Goal: Task Accomplishment & Management: Manage account settings

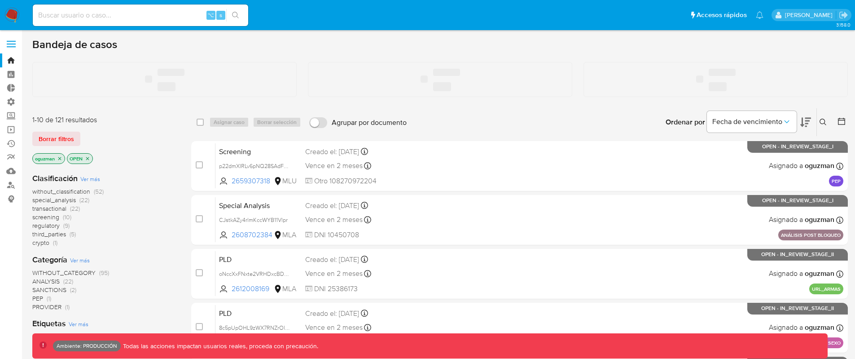
click at [12, 44] on span at bounding box center [11, 44] width 9 height 1
click at [0, 0] on input "checkbox" at bounding box center [0, 0] width 0 height 0
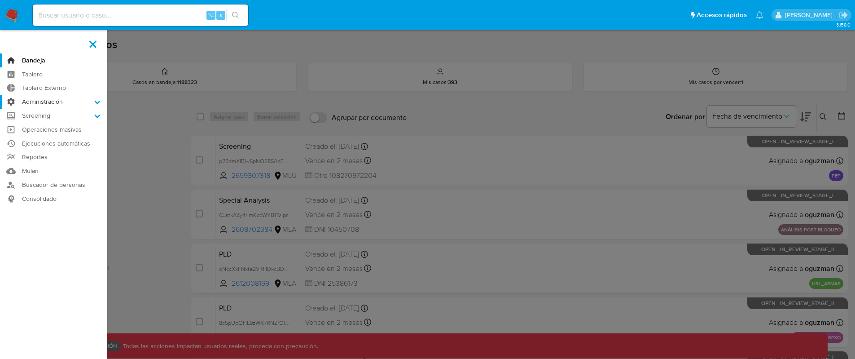
click at [51, 102] on label "Administración" at bounding box center [53, 102] width 107 height 14
click at [0, 0] on input "Administración" at bounding box center [0, 0] width 0 height 0
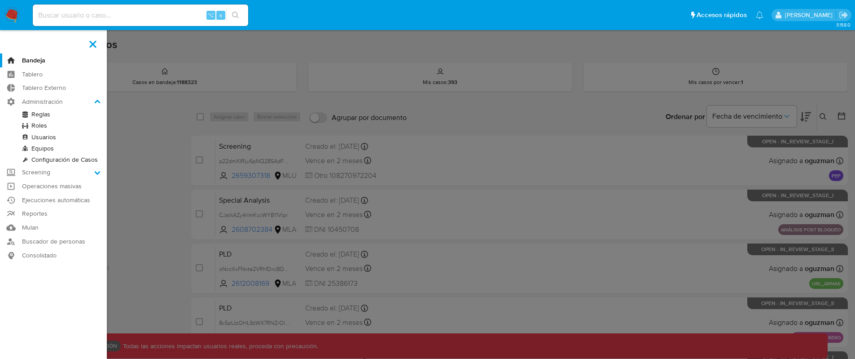
click at [44, 124] on link "Roles" at bounding box center [53, 125] width 107 height 11
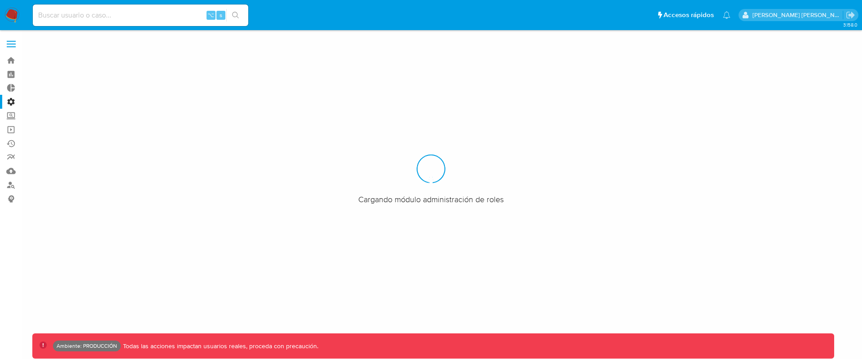
click at [14, 44] on span at bounding box center [11, 44] width 9 height 1
click at [0, 0] on input "checkbox" at bounding box center [0, 0] width 0 height 0
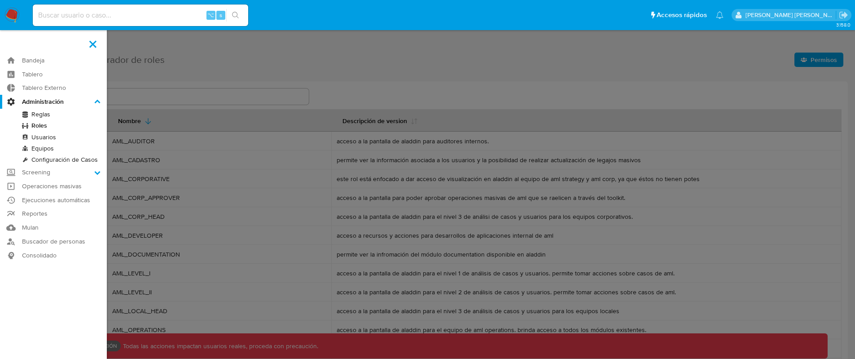
click at [44, 136] on link "Usuarios" at bounding box center [53, 137] width 107 height 11
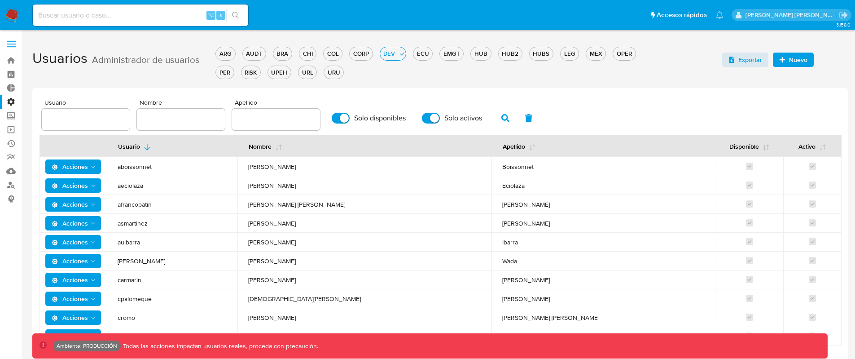
click at [97, 118] on input "text" at bounding box center [86, 120] width 88 height 12
click at [502, 119] on icon "button" at bounding box center [506, 118] width 8 height 8
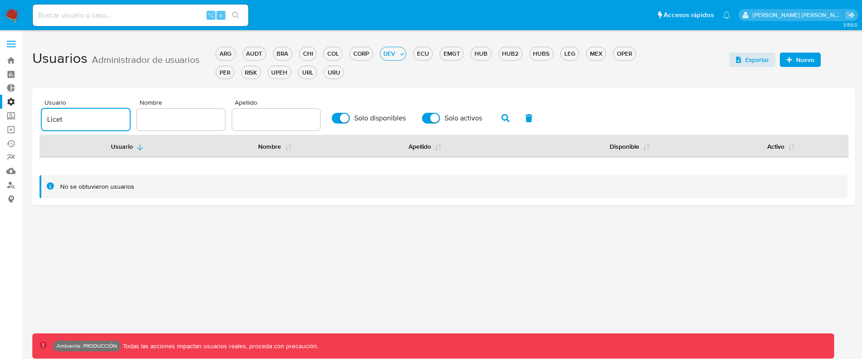
click at [53, 120] on input "Licet" at bounding box center [86, 120] width 88 height 12
click at [506, 113] on span "button" at bounding box center [506, 117] width 8 height 15
click at [502, 115] on icon "button" at bounding box center [506, 118] width 8 height 8
click at [502, 119] on icon "button" at bounding box center [506, 118] width 8 height 8
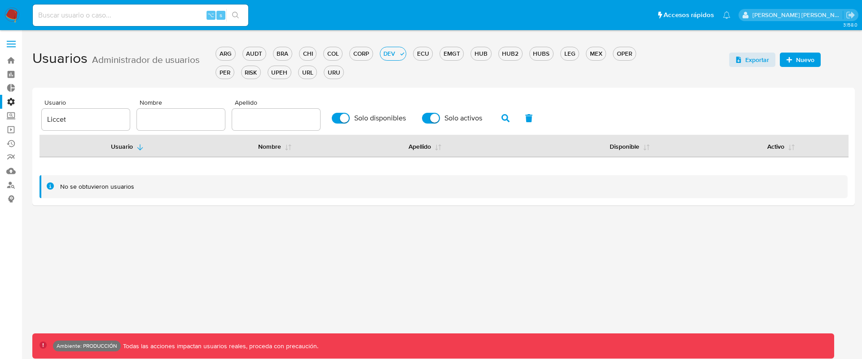
click at [119, 120] on input "Liccet" at bounding box center [86, 120] width 88 height 12
click at [504, 114] on icon "button" at bounding box center [506, 118] width 8 height 8
click at [502, 118] on icon "button" at bounding box center [506, 118] width 8 height 8
click at [497, 119] on button "button" at bounding box center [505, 118] width 23 height 22
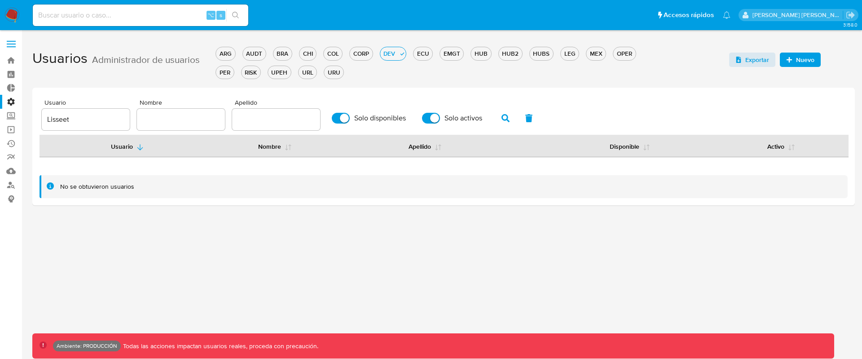
click at [95, 118] on input "Lisseet" at bounding box center [86, 120] width 88 height 12
type input "[PERSON_NAME]"
click at [508, 117] on button "button" at bounding box center [505, 118] width 23 height 22
click at [506, 117] on button "button" at bounding box center [505, 118] width 23 height 22
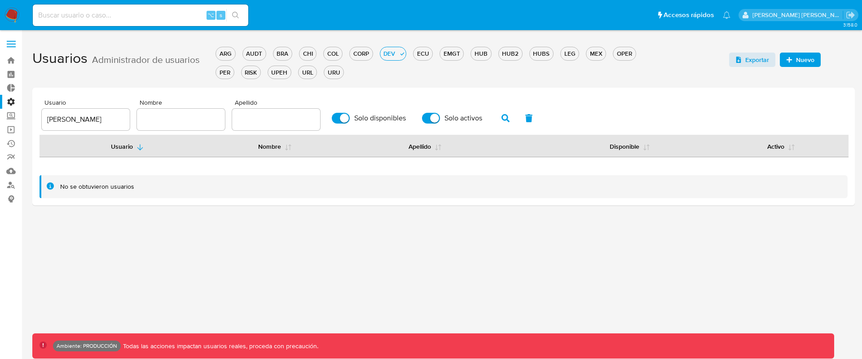
click at [179, 115] on input "text" at bounding box center [181, 120] width 88 height 12
click at [55, 116] on input "[PERSON_NAME]" at bounding box center [86, 120] width 88 height 12
click at [163, 119] on input "text" at bounding box center [181, 120] width 88 height 12
type input "[PERSON_NAME]"
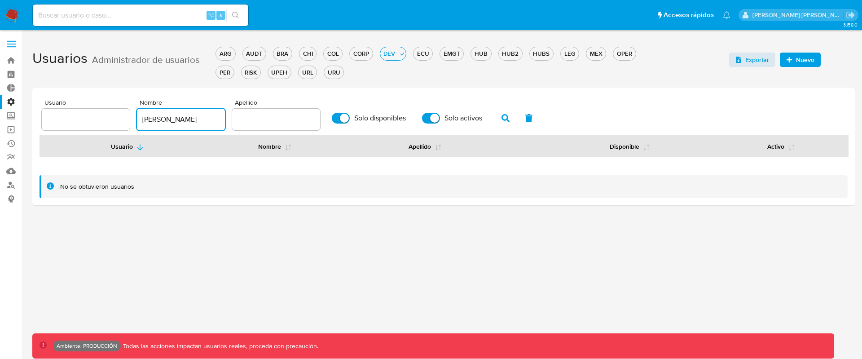
click at [506, 123] on button "button" at bounding box center [505, 118] width 23 height 22
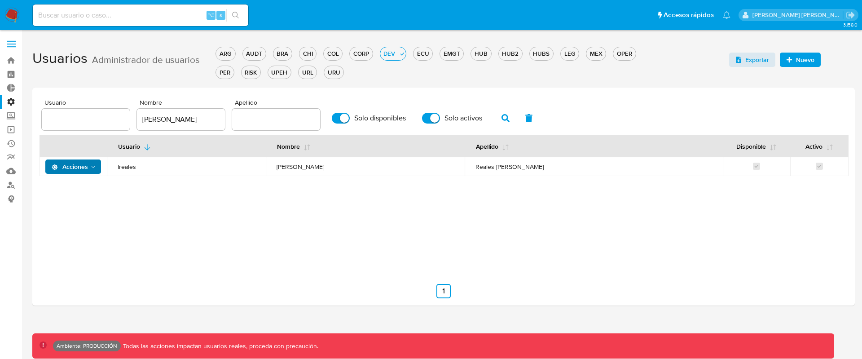
click at [93, 167] on polygon "Acciones" at bounding box center [93, 167] width 4 height 2
click at [72, 205] on button "Permisos" at bounding box center [75, 211] width 81 height 22
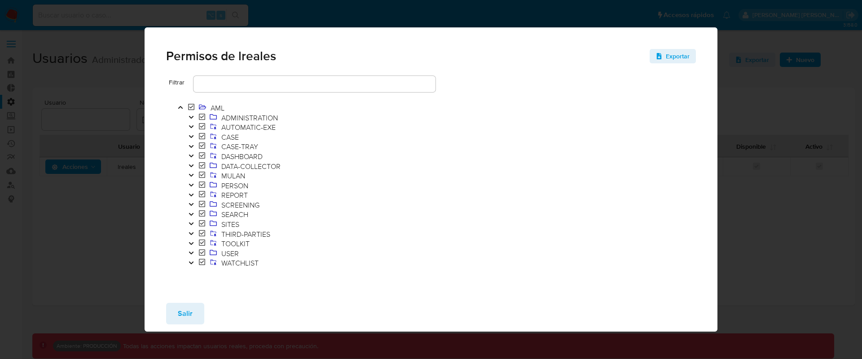
click at [193, 116] on icon "Toggle" at bounding box center [191, 117] width 4 height 3
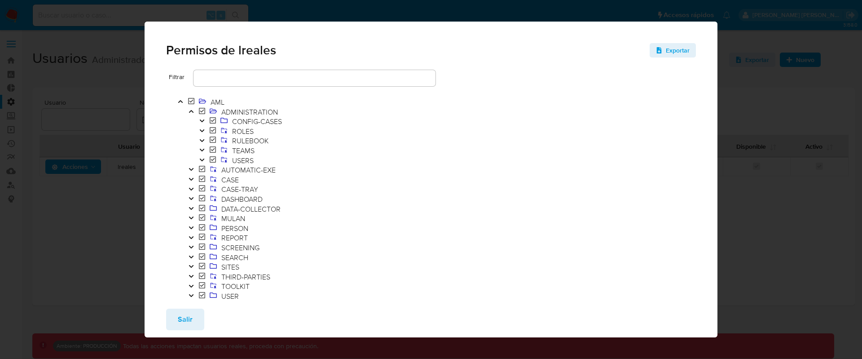
click at [202, 121] on icon "Toggle" at bounding box center [201, 120] width 4 height 3
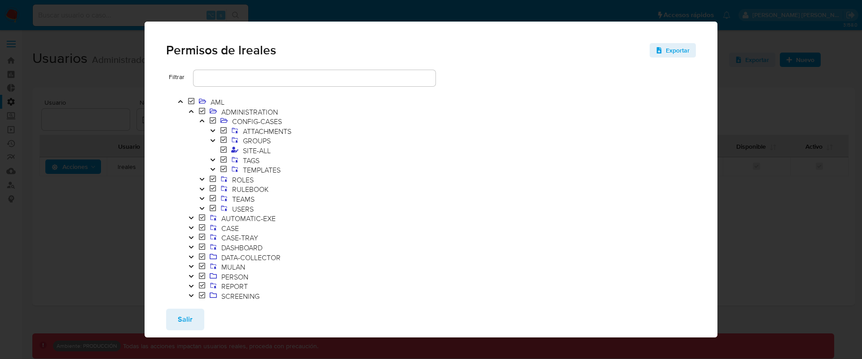
click at [202, 121] on icon "Toggle" at bounding box center [201, 120] width 4 height 3
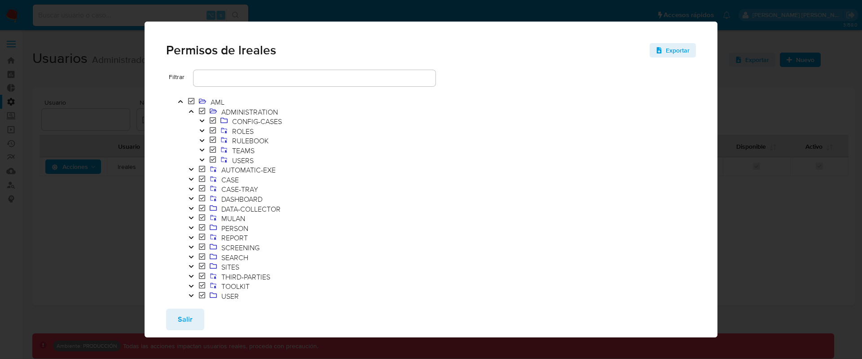
drag, startPoint x: 183, startPoint y: 317, endPoint x: 175, endPoint y: 308, distance: 11.8
click at [183, 317] on span "Salir" at bounding box center [185, 319] width 15 height 20
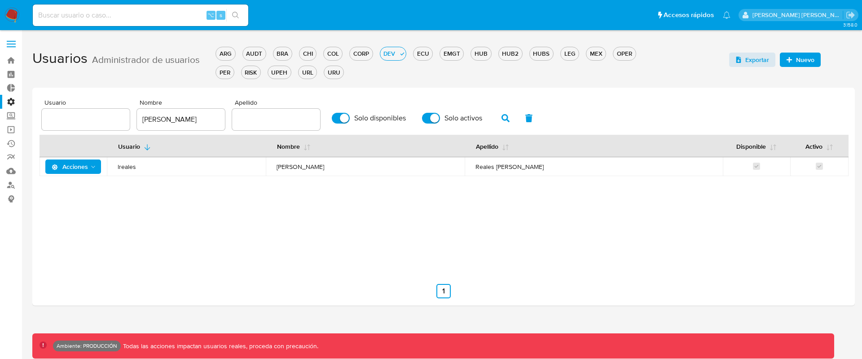
click at [98, 167] on button "Acciones" at bounding box center [73, 166] width 56 height 14
click at [76, 211] on button "Permisos" at bounding box center [75, 211] width 81 height 22
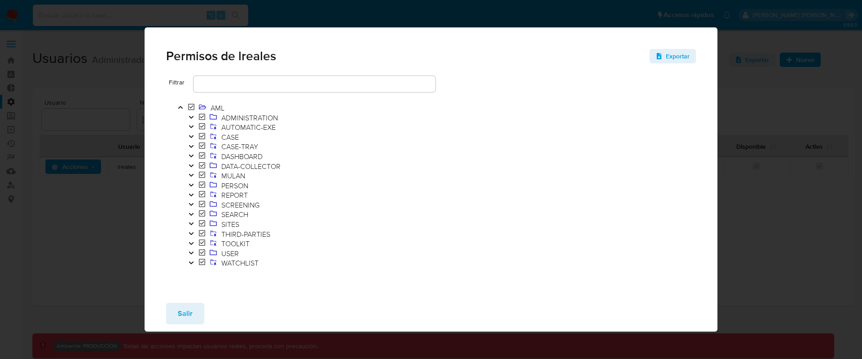
click at [193, 263] on icon "Toggle" at bounding box center [191, 262] width 6 height 5
